Goal: Information Seeking & Learning: Learn about a topic

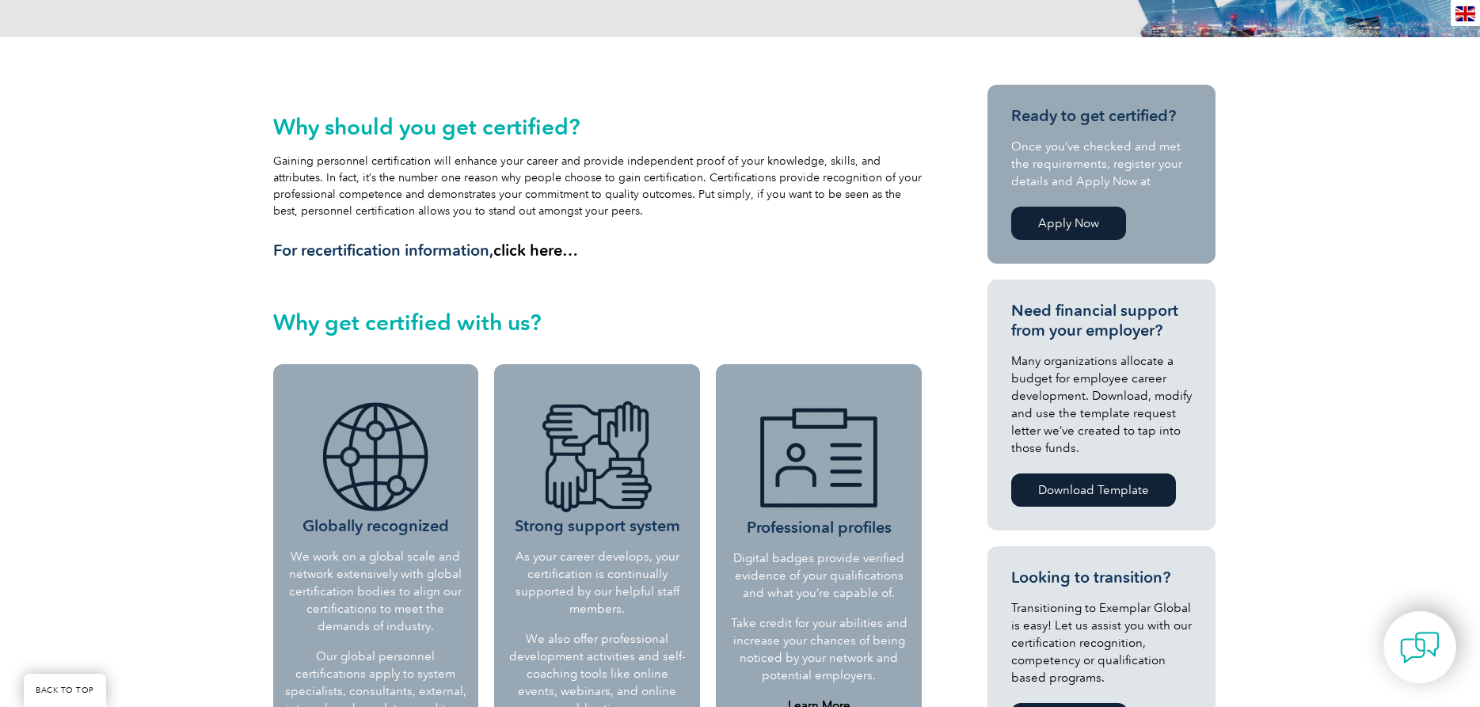
scroll to position [315, 0]
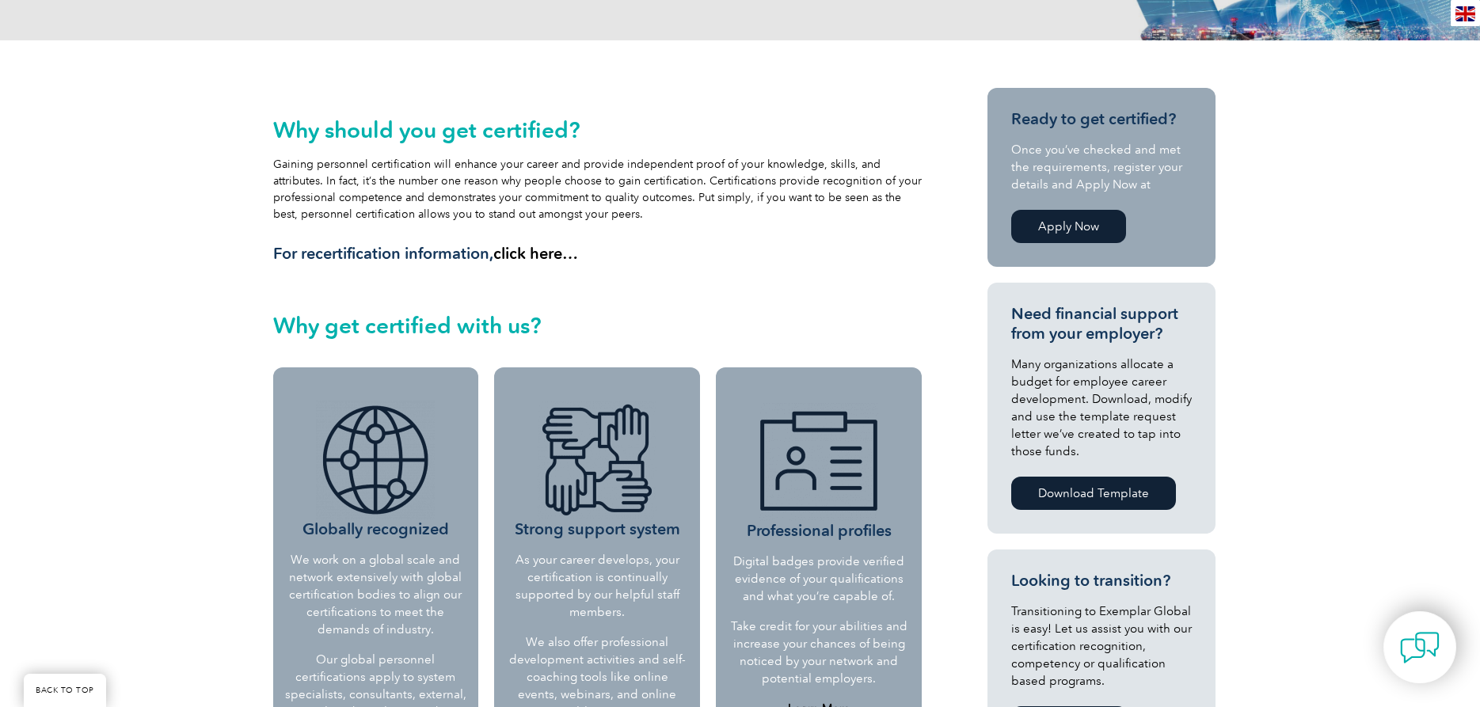
click at [1068, 222] on link "Apply Now" at bounding box center [1068, 226] width 115 height 33
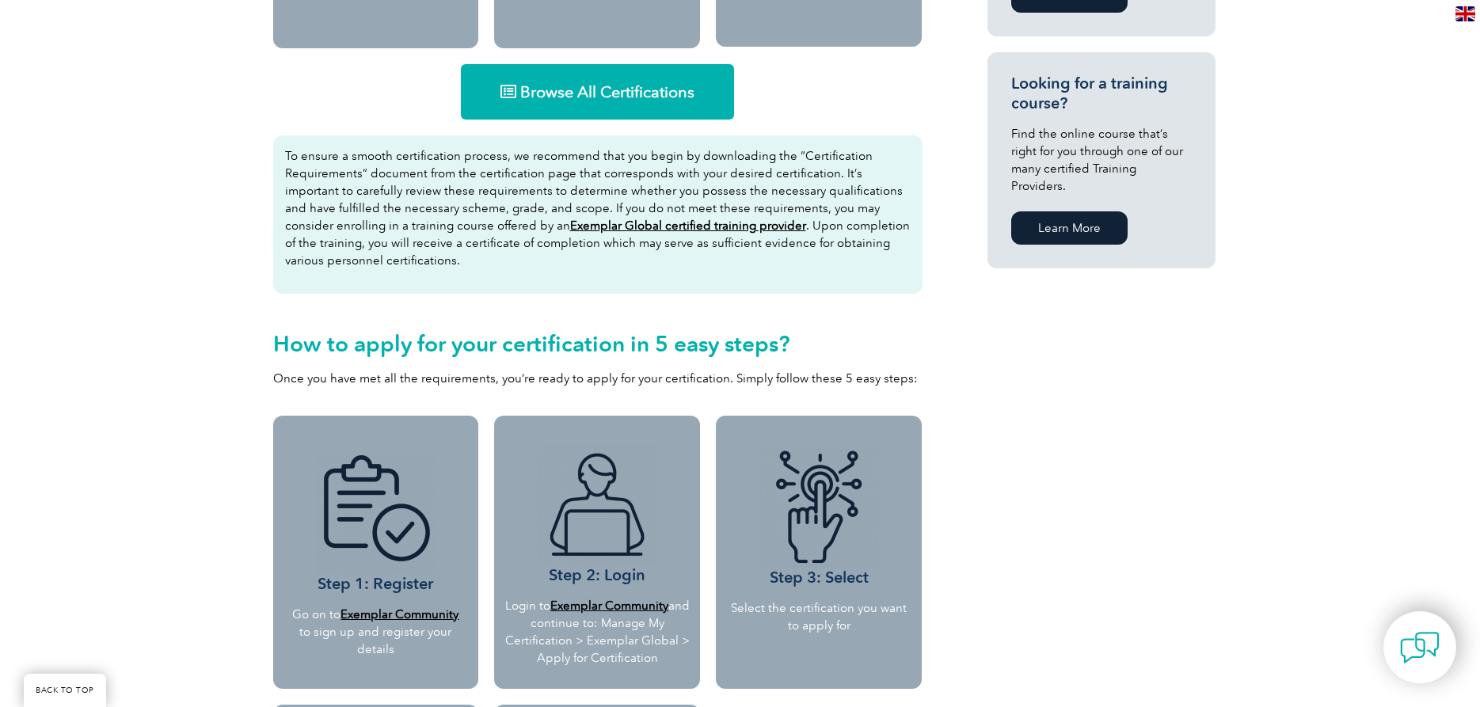
scroll to position [1526, 0]
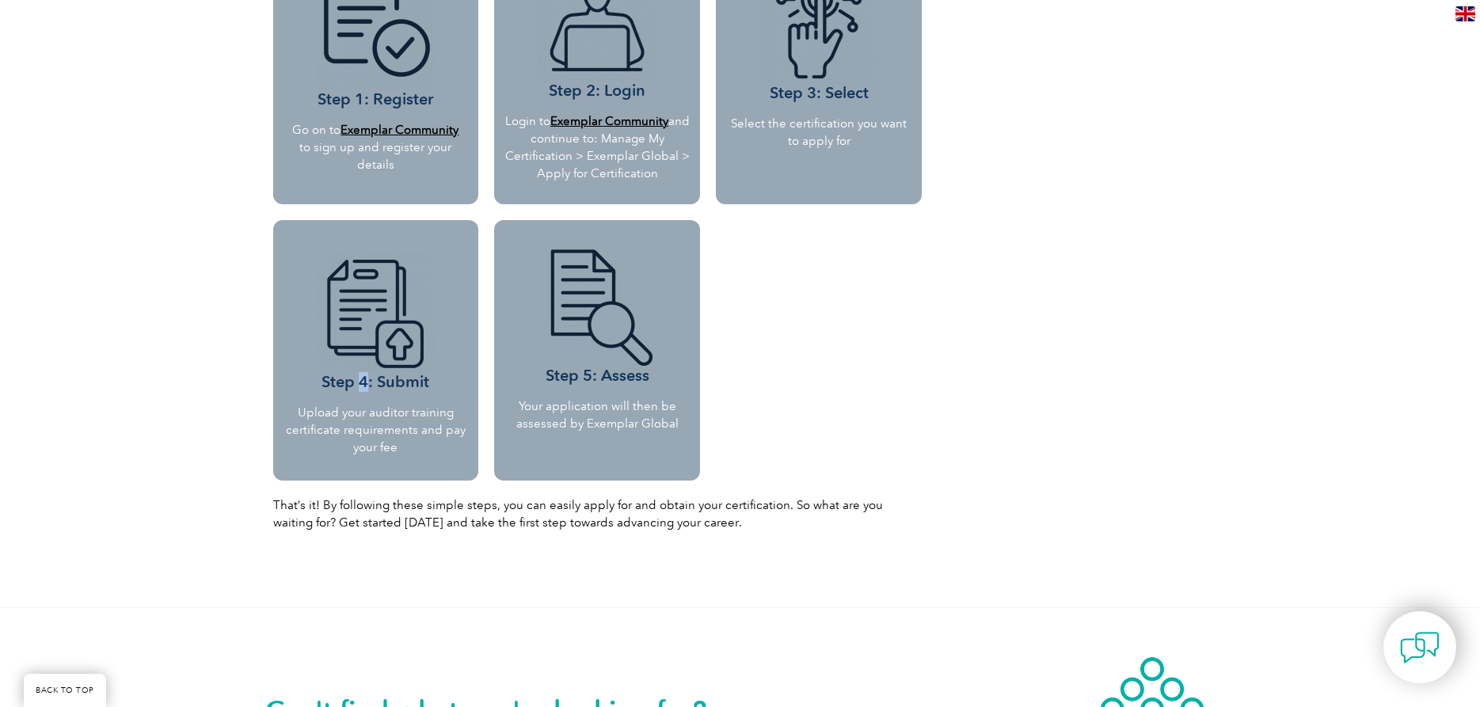
click at [358, 384] on h3 "Step 4: Submit" at bounding box center [376, 322] width 182 height 139
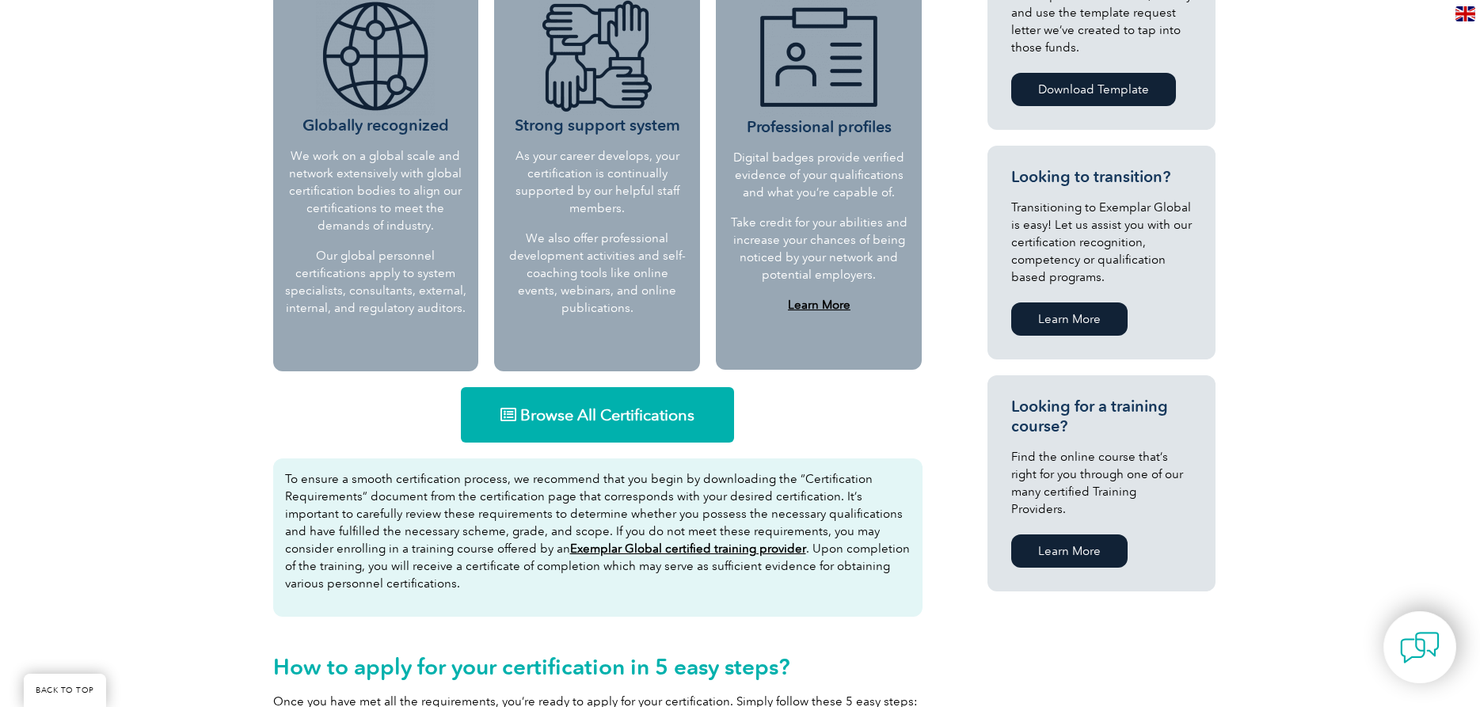
scroll to position [638, 0]
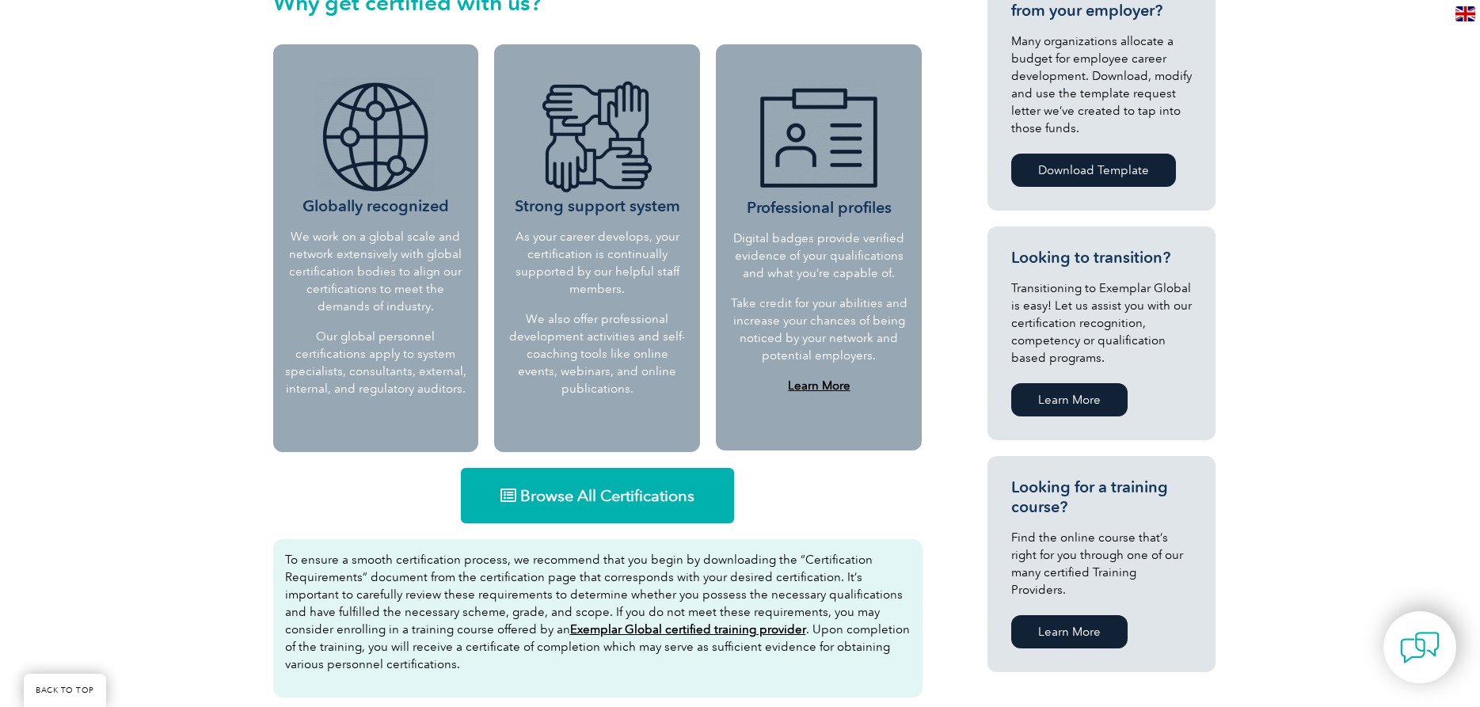
click at [1395, 326] on div "Why should you get certified? Gaining personnel certification will enhance your…" at bounding box center [740, 606] width 1480 height 1778
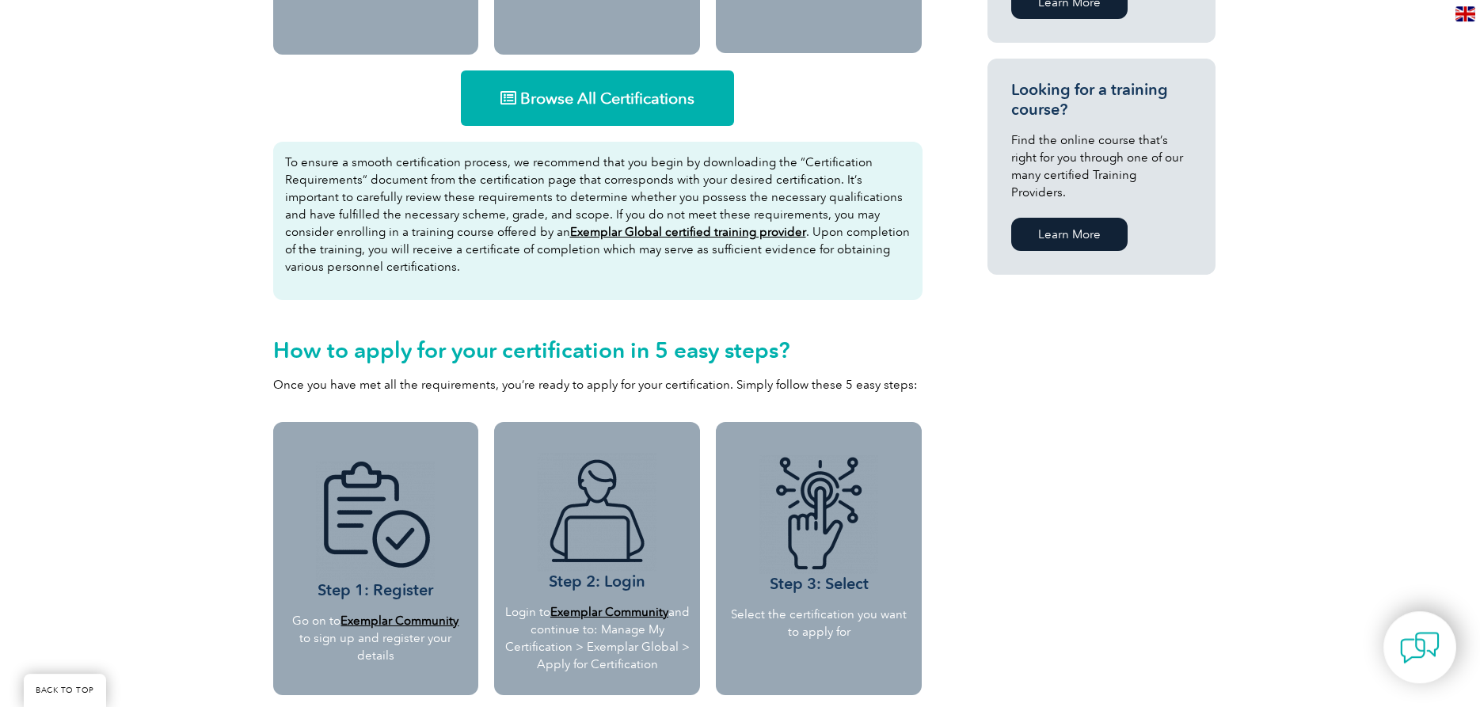
scroll to position [961, 0]
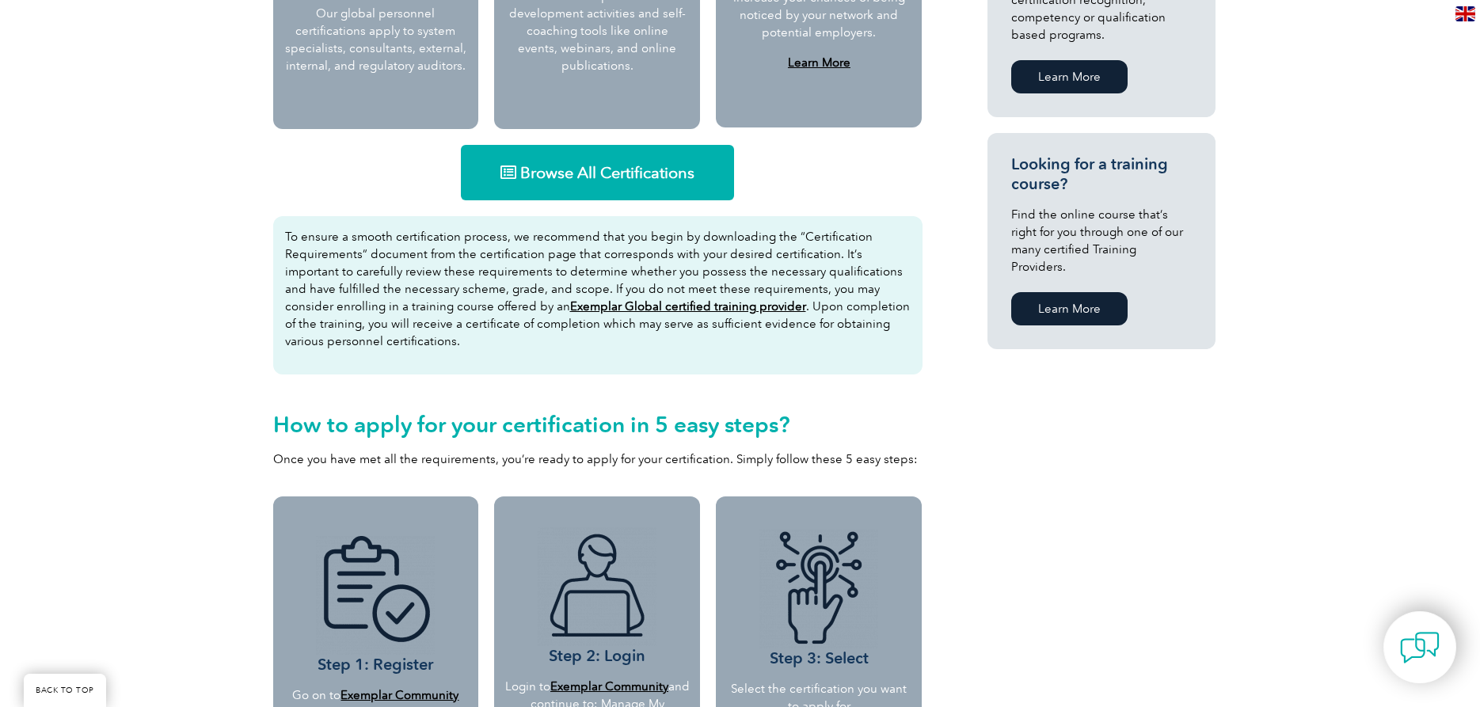
click at [1061, 295] on link "Learn More" at bounding box center [1069, 308] width 116 height 33
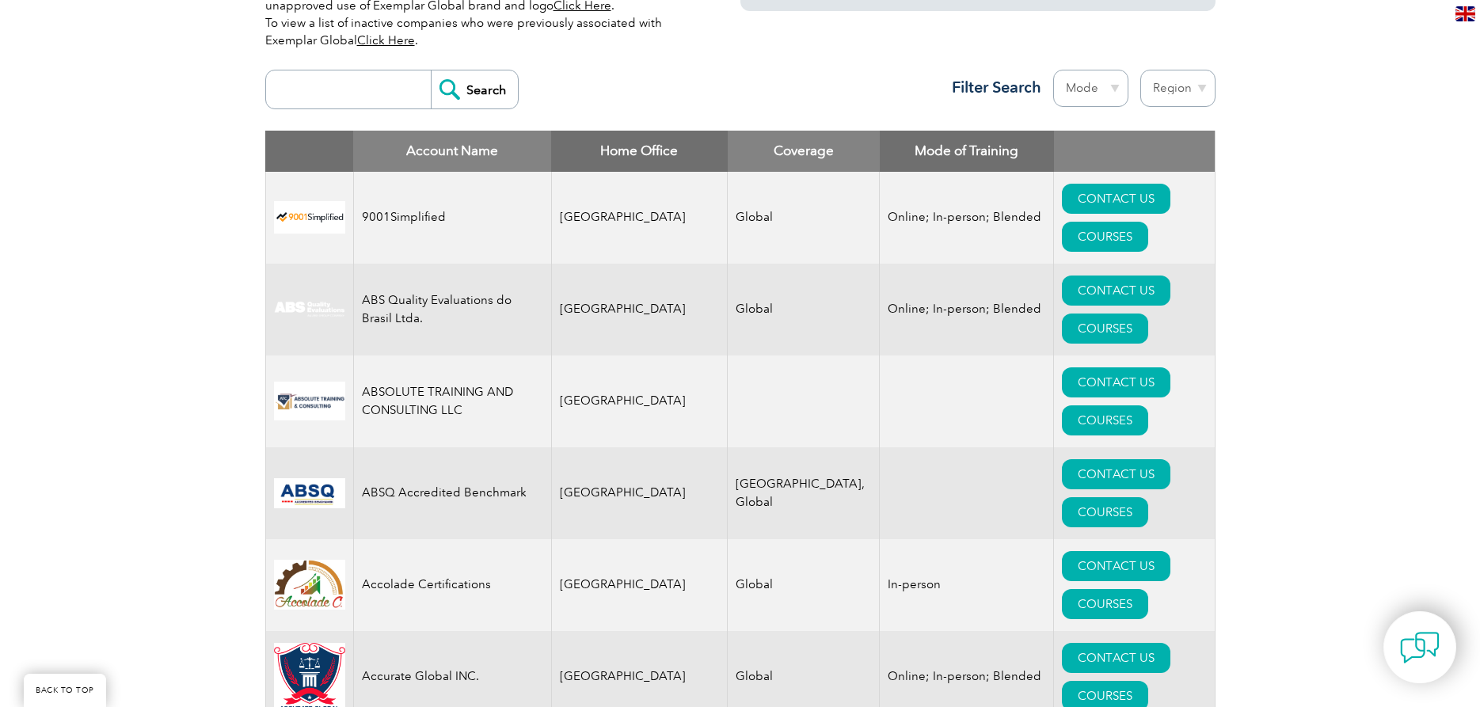
scroll to position [162, 0]
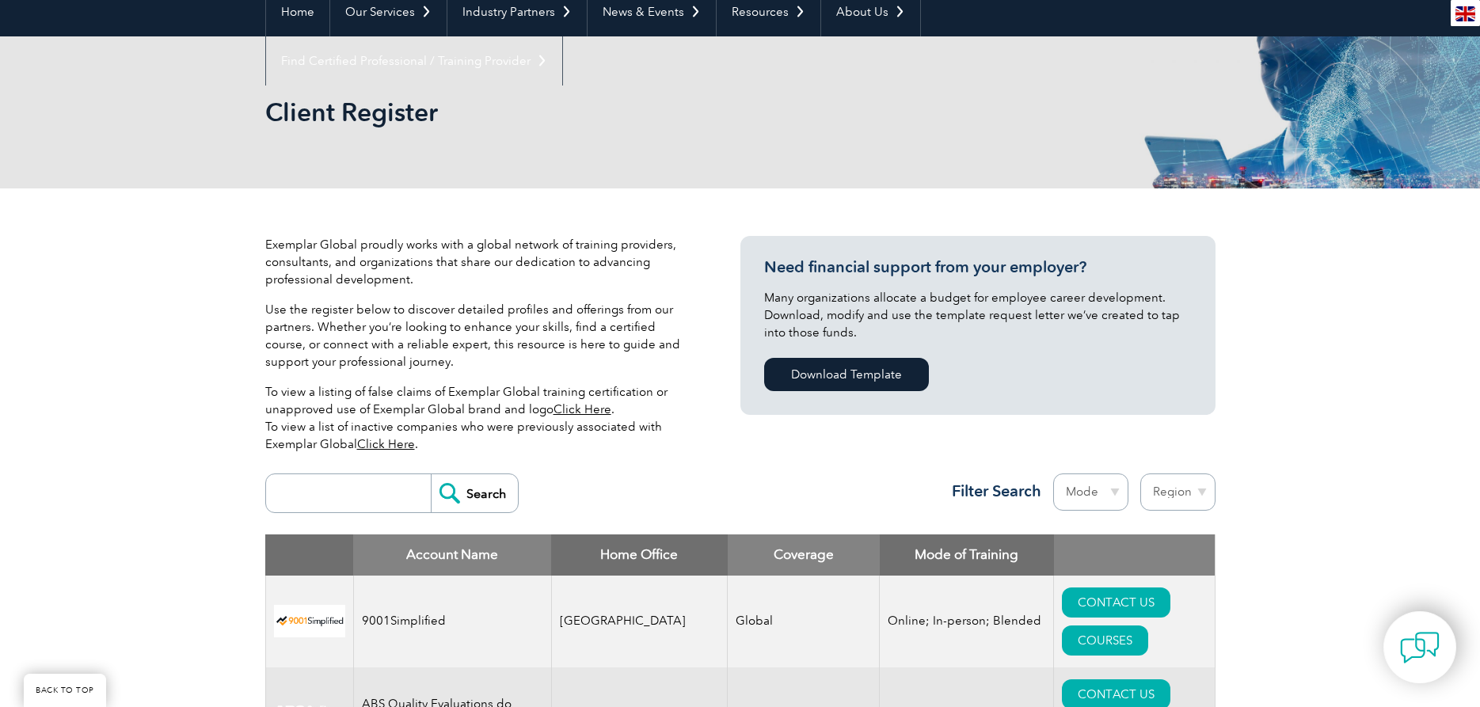
click at [1053, 473] on select "Mode Online In-person Blended" at bounding box center [1090, 491] width 75 height 37
click at [1140, 473] on select "Region [GEOGRAPHIC_DATA] [GEOGRAPHIC_DATA] [GEOGRAPHIC_DATA] [GEOGRAPHIC_DATA] …" at bounding box center [1177, 491] width 75 height 37
select select "[GEOGRAPHIC_DATA]"
click option "[GEOGRAPHIC_DATA]" at bounding box center [0, 0] width 0 height 0
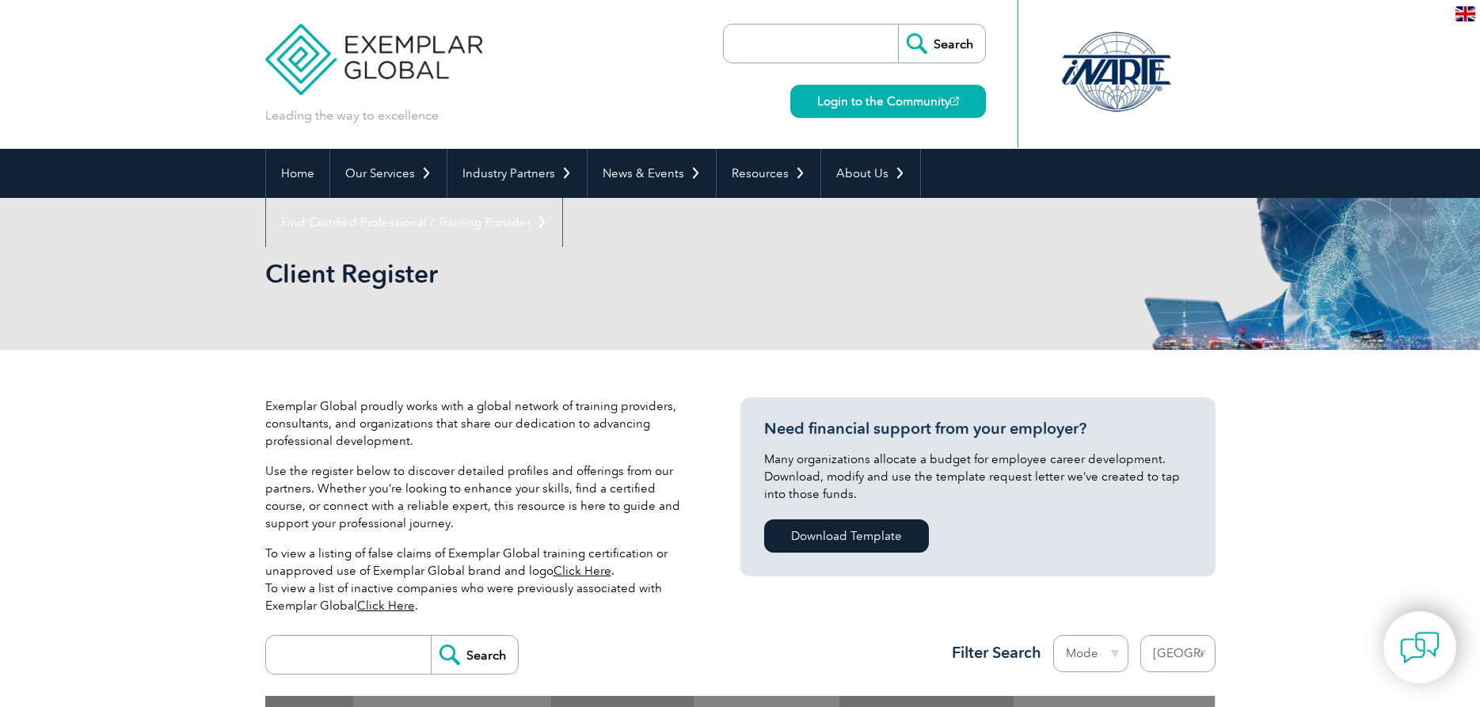
select select "[GEOGRAPHIC_DATA]"
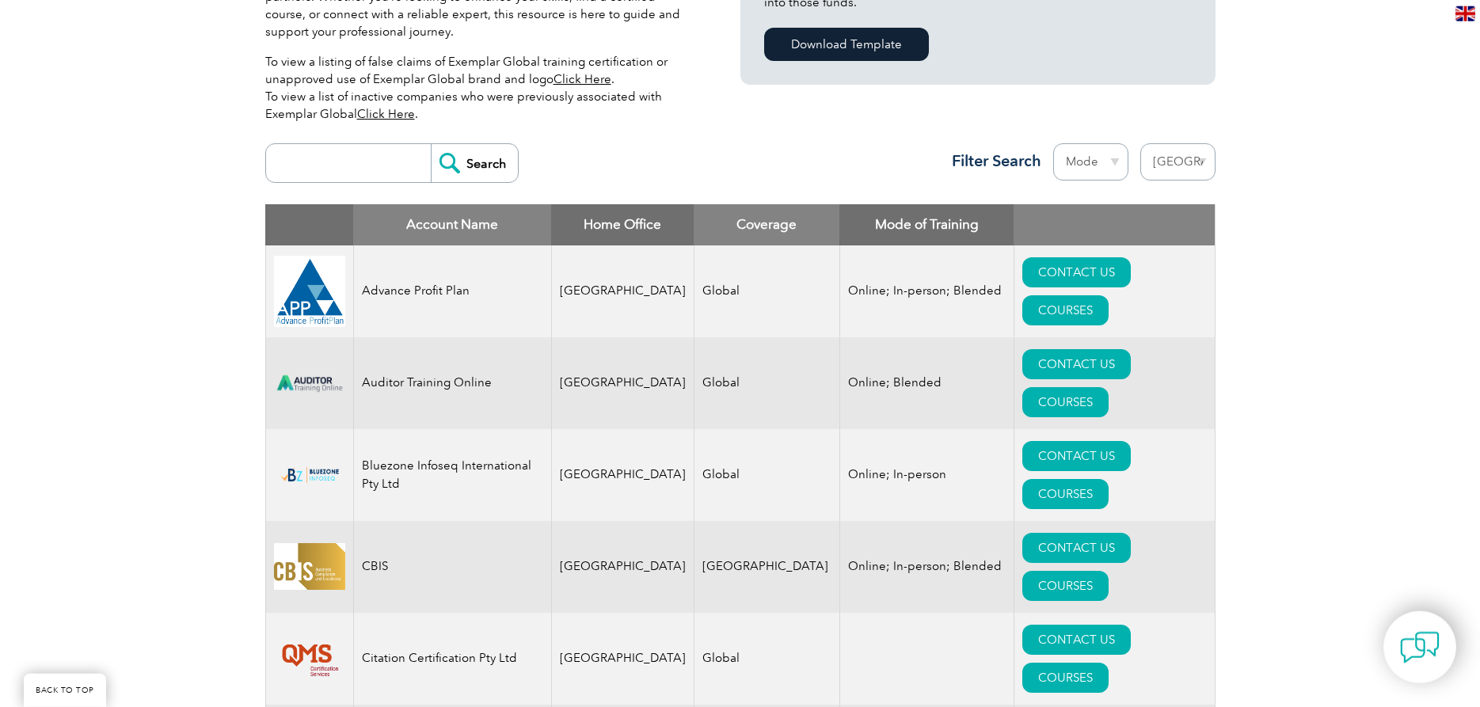
scroll to position [485, 0]
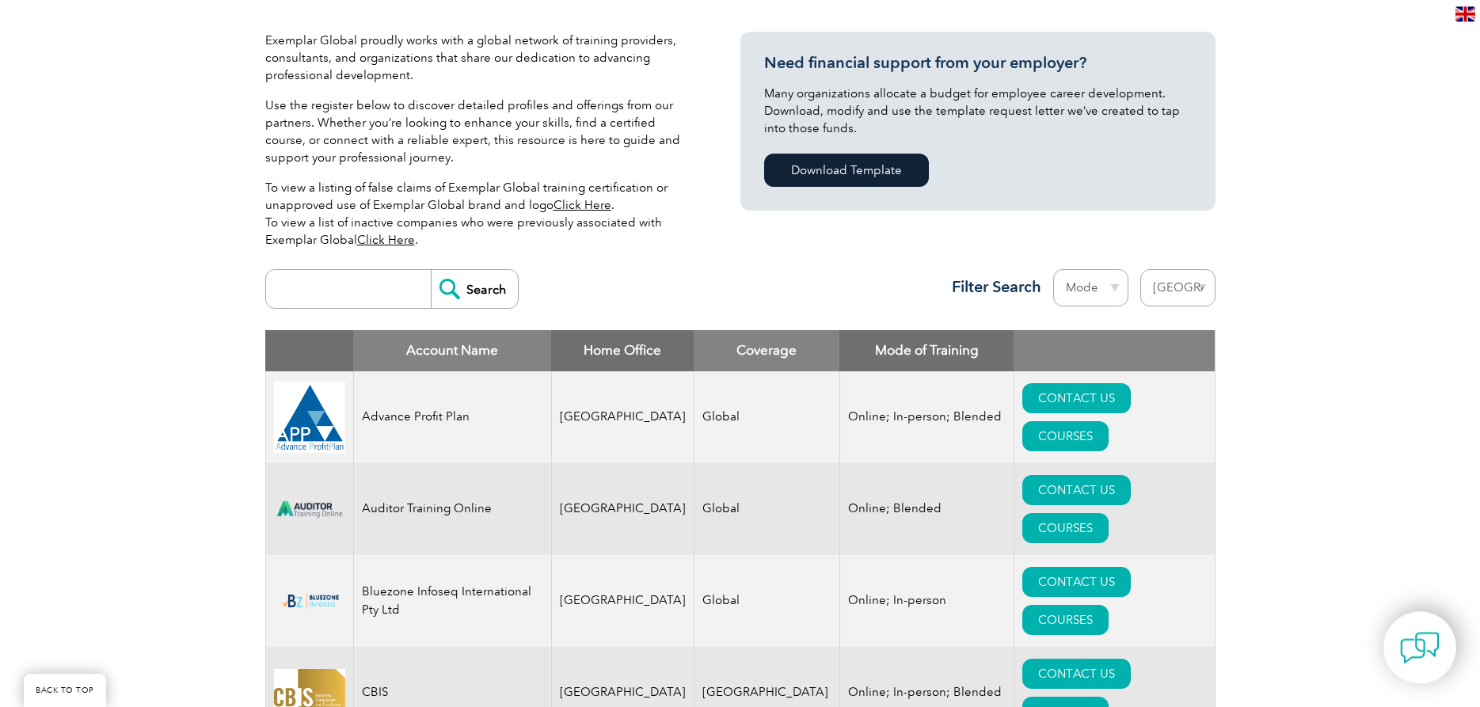
scroll to position [404, 0]
